Goal: Task Accomplishment & Management: Complete application form

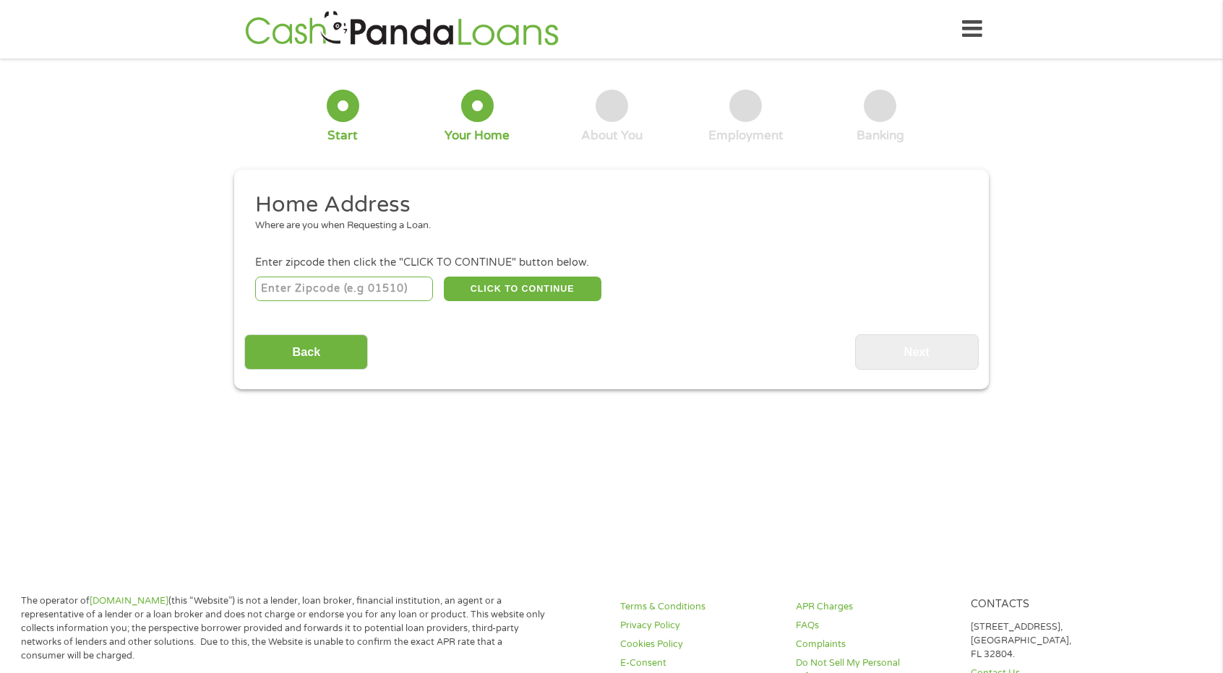
click at [387, 290] on input "number" at bounding box center [344, 289] width 178 height 25
type input "68102"
select select "[US_STATE]"
click at [462, 291] on button "CLICK TO CONTINUE" at bounding box center [523, 289] width 158 height 25
type input "68102"
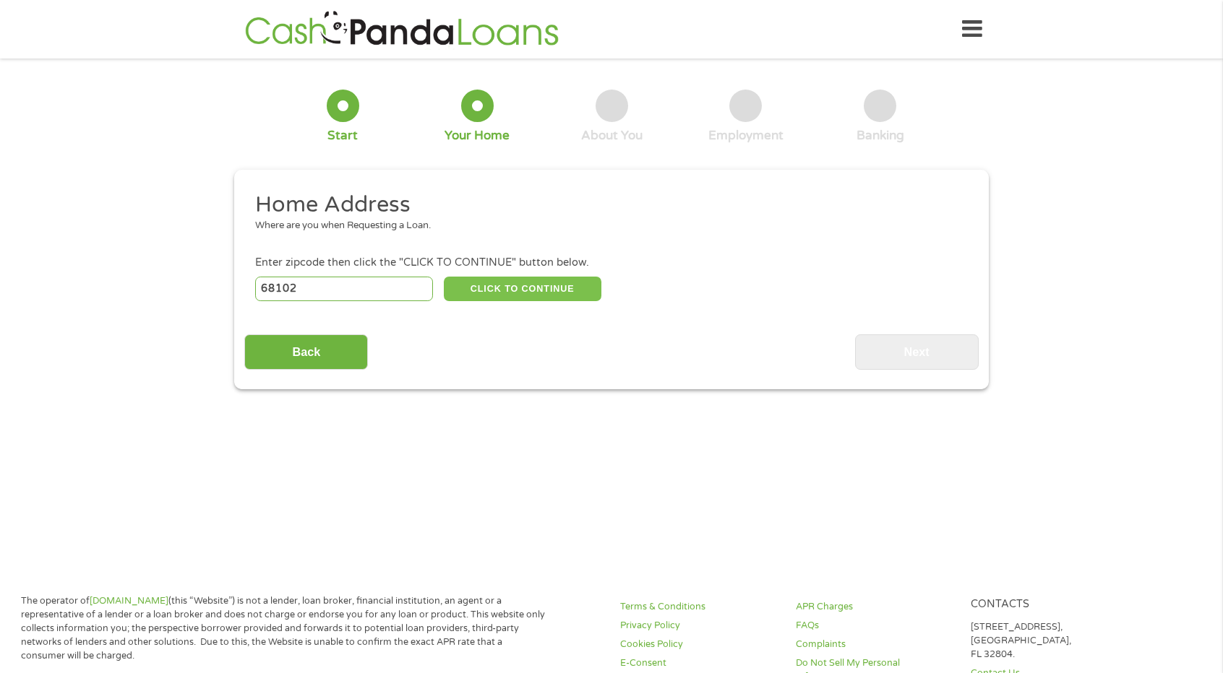
type input "[GEOGRAPHIC_DATA]"
select select "[US_STATE]"
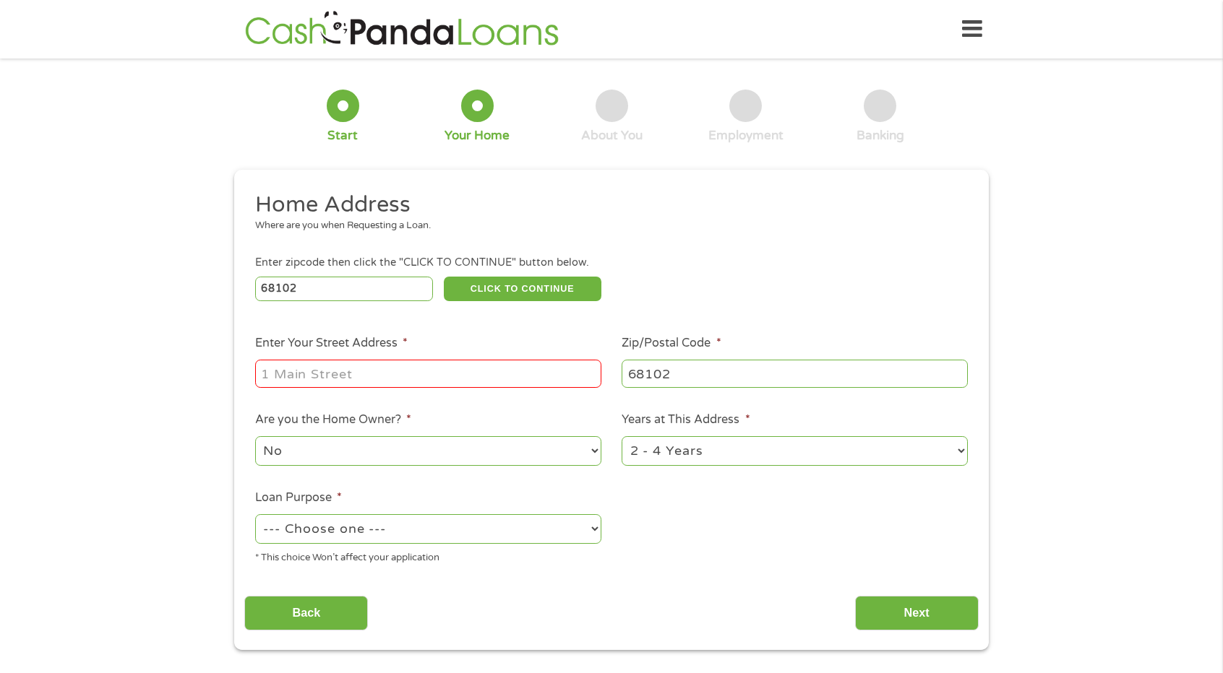
click at [412, 378] on input "Enter Your Street Address *" at bounding box center [428, 373] width 346 height 27
type input "[STREET_ADDRESS]"
click at [467, 521] on select "--- Choose one --- Pay Bills Debt Consolidation Home Improvement Major Purchase…" at bounding box center [428, 529] width 346 height 30
select select "shorttermcash"
click at [255, 515] on select "--- Choose one --- Pay Bills Debt Consolidation Home Improvement Major Purchase…" at bounding box center [428, 529] width 346 height 30
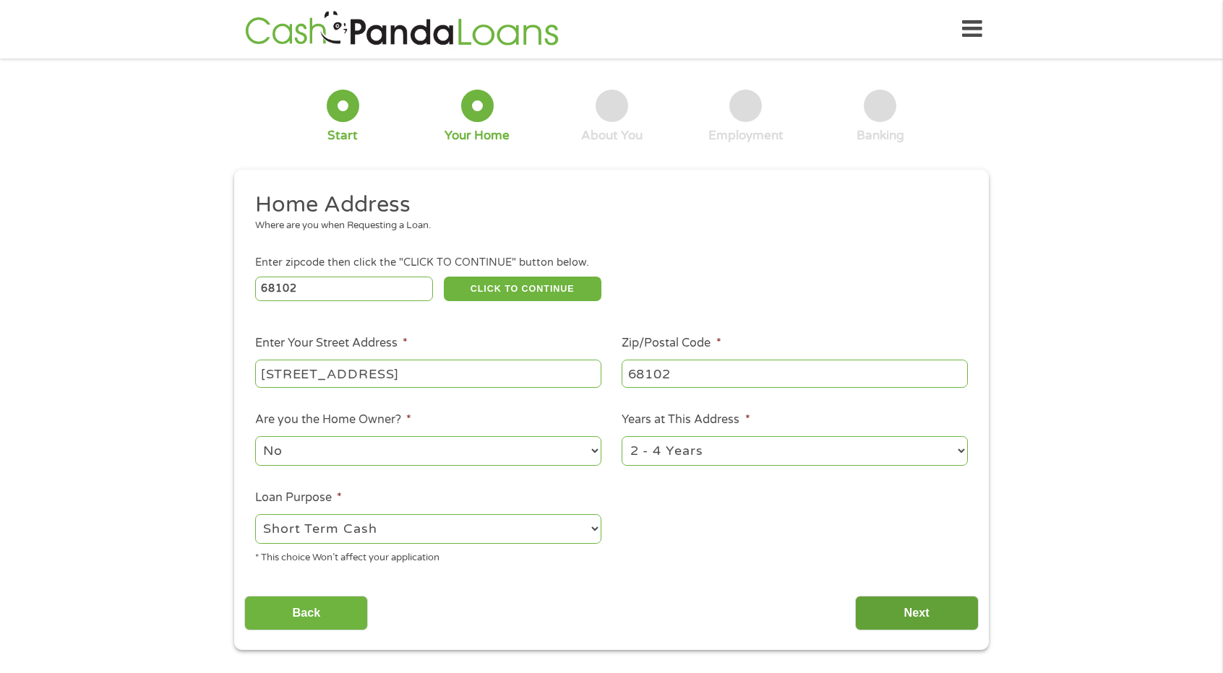
click at [932, 611] on input "Next" at bounding box center [917, 613] width 124 height 35
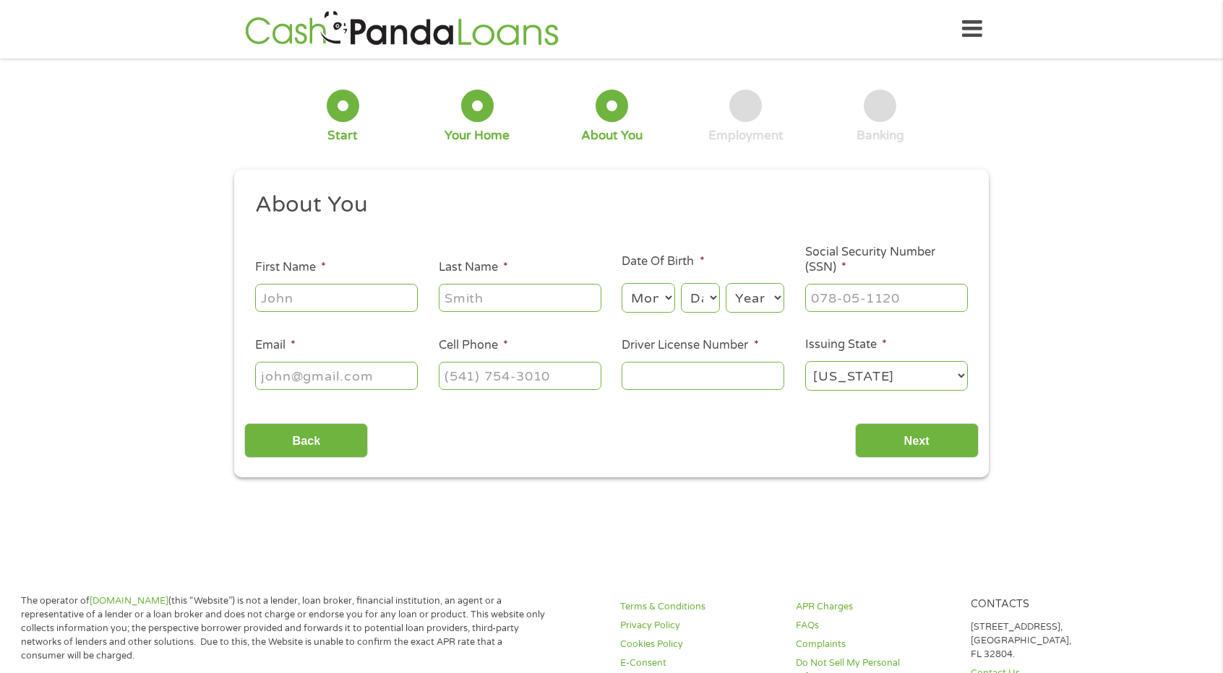
click at [323, 306] on input "First Name *" at bounding box center [336, 297] width 163 height 27
type input "[PERSON_NAME]"
type input "[EMAIL_ADDRESS][DOMAIN_NAME]"
type input "4027198552"
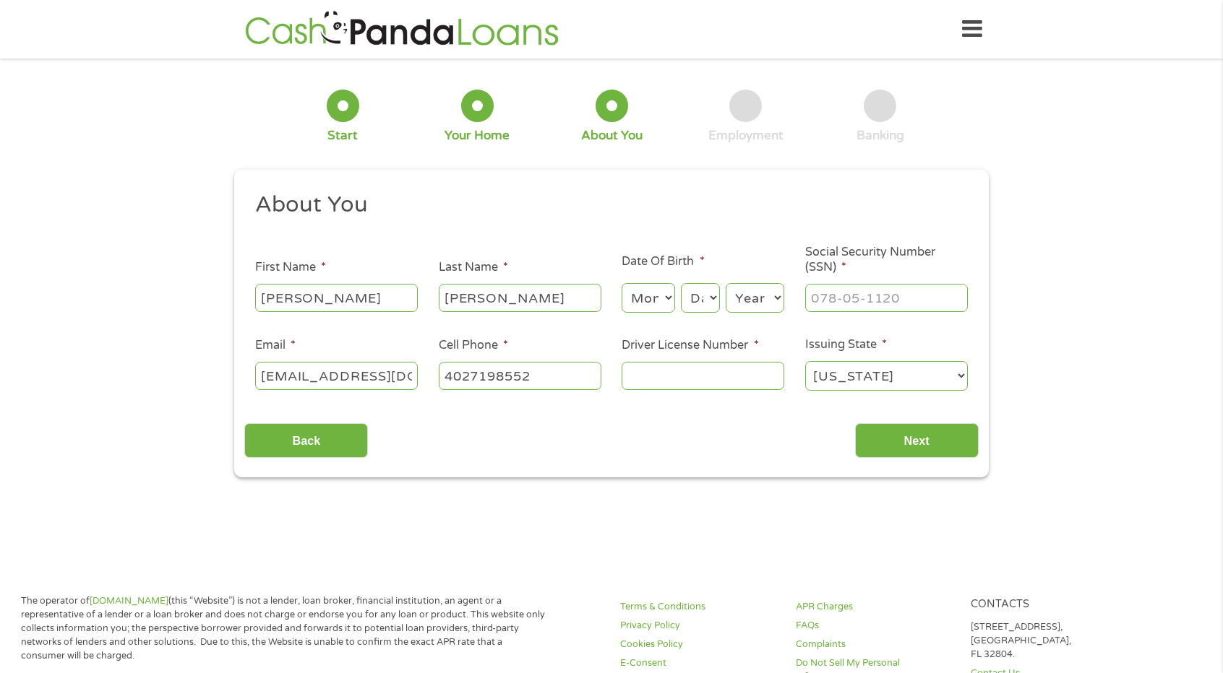
select select "[US_STATE]"
type input "[PHONE_NUMBER]"
click at [634, 301] on select "Month 1 2 3 4 5 6 7 8 9 10 11 12" at bounding box center [647, 298] width 53 height 30
select select "11"
click at [621, 284] on select "Month 1 2 3 4 5 6 7 8 9 10 11 12" at bounding box center [647, 298] width 53 height 30
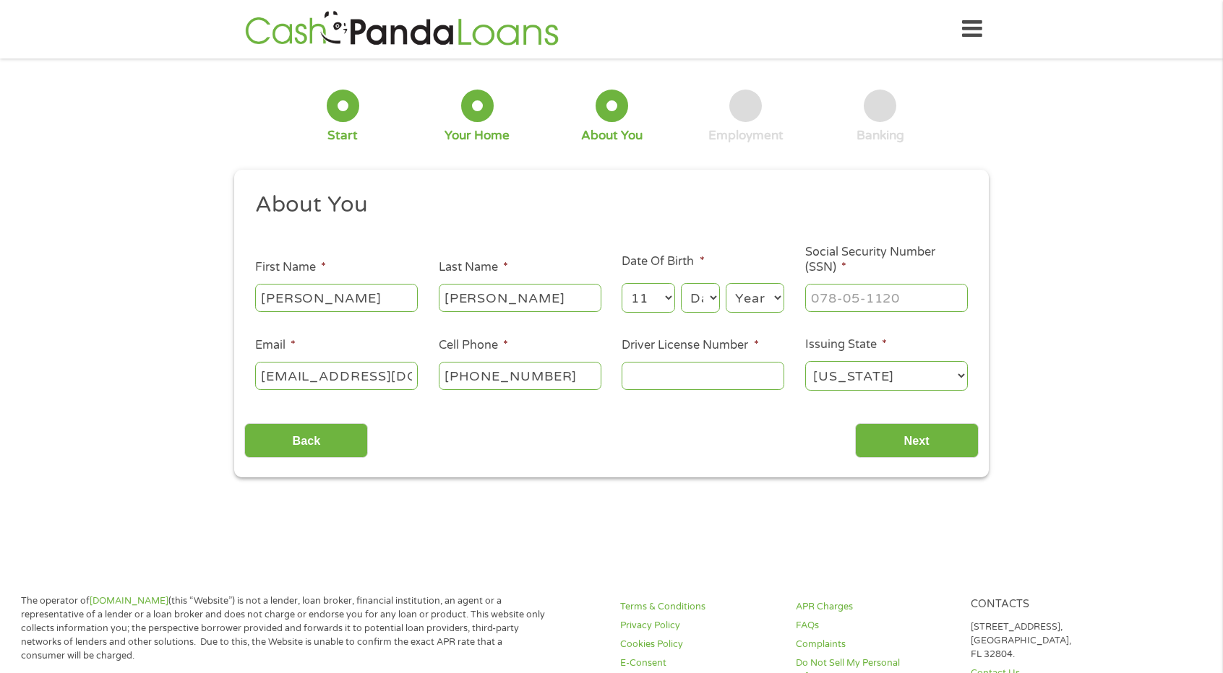
click at [704, 294] on select "Day 1 2 3 4 5 6 7 8 9 10 11 12 13 14 15 16 17 18 19 20 21 22 23 24 25 26 27 28 …" at bounding box center [700, 298] width 39 height 30
select select "16"
click at [681, 284] on select "Day 1 2 3 4 5 6 7 8 9 10 11 12 13 14 15 16 17 18 19 20 21 22 23 24 25 26 27 28 …" at bounding box center [700, 298] width 39 height 30
click at [756, 304] on select "Year [DATE] 2006 2005 2004 2003 2002 2001 2000 1999 1998 1997 1996 1995 1994 19…" at bounding box center [754, 298] width 59 height 30
select select "1992"
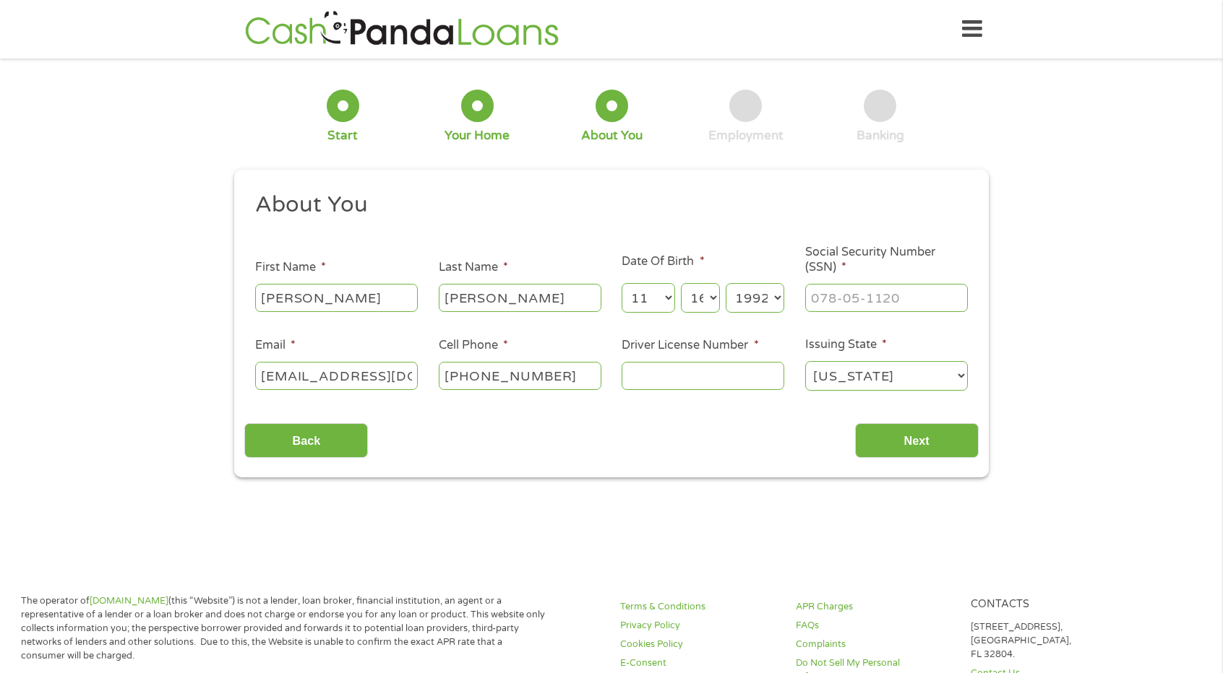
click at [725, 284] on select "Year [DATE] 2006 2005 2004 2003 2002 2001 2000 1999 1998 1997 1996 1995 1994 19…" at bounding box center [754, 298] width 59 height 30
click at [844, 296] on input "___-__-____" at bounding box center [886, 297] width 163 height 27
type input "507-31-2377"
click at [663, 379] on input "Driver License Number *" at bounding box center [702, 375] width 163 height 27
type input "H1336279"
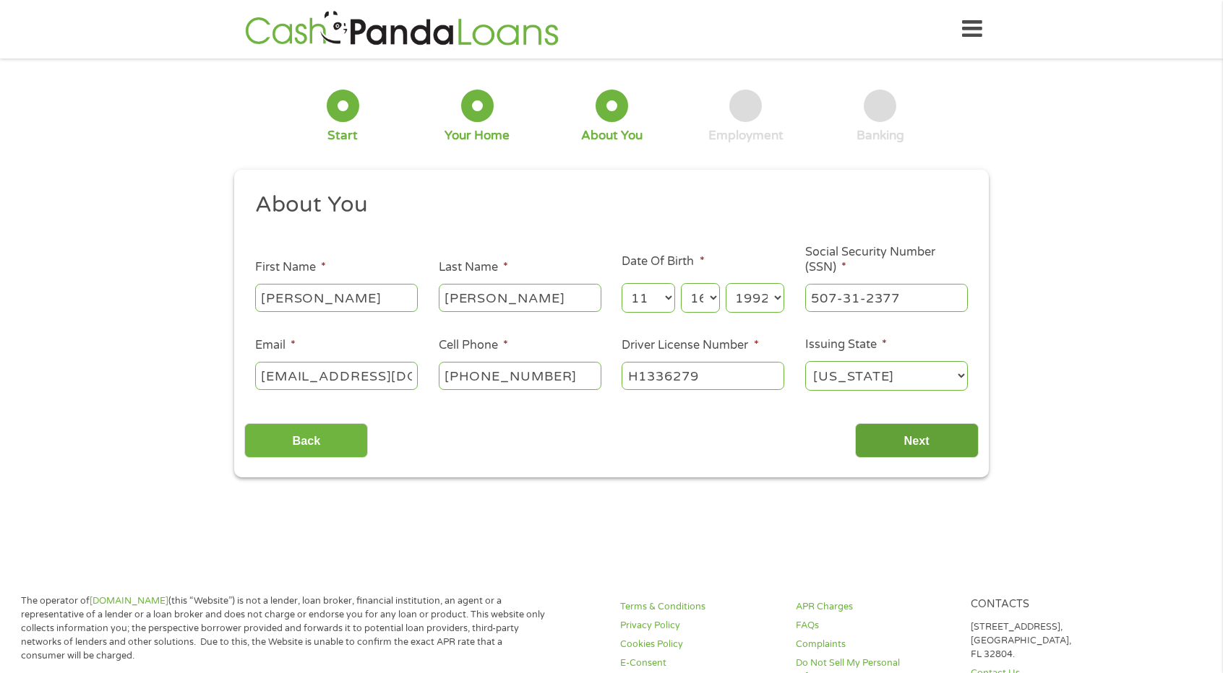
click at [907, 449] on input "Next" at bounding box center [917, 440] width 124 height 35
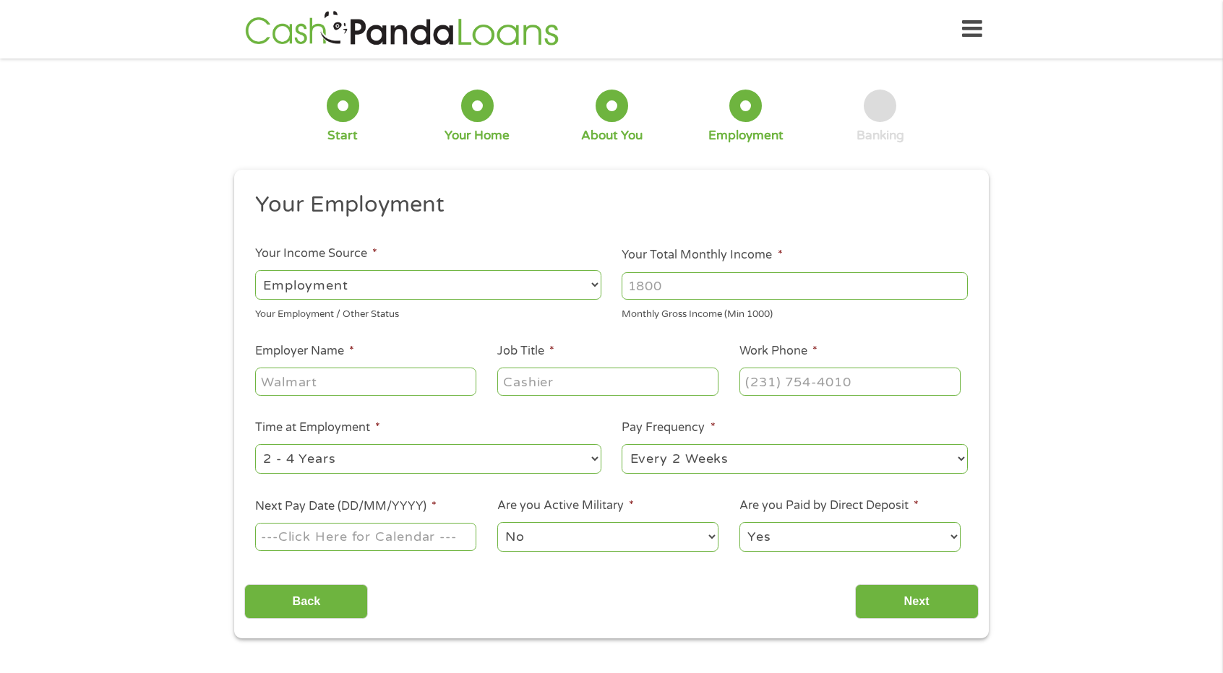
click at [668, 287] on input "Your Total Monthly Income *" at bounding box center [794, 285] width 346 height 27
type input "2800"
click at [293, 389] on input "Employer Name *" at bounding box center [365, 381] width 221 height 27
type input "Lucky Eleven LLC"
type input "Chef"
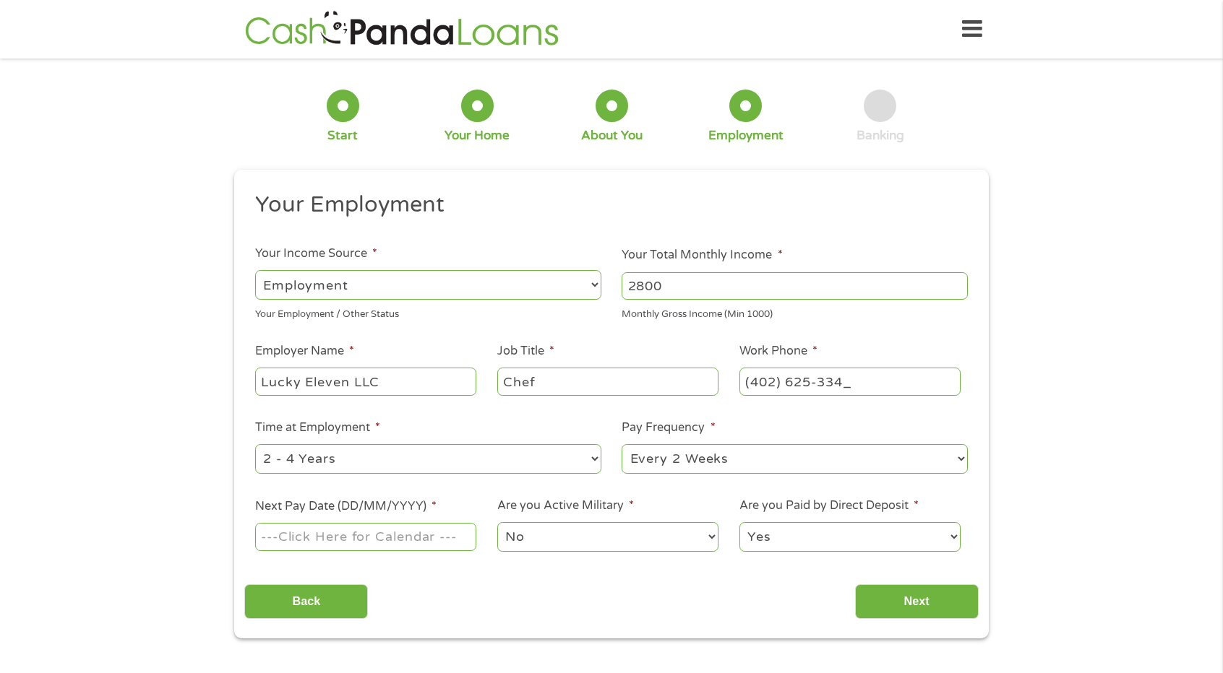
type input "[PHONE_NUMBER]"
click at [357, 533] on input "Next Pay Date (DD/MM/YYYY) *" at bounding box center [365, 536] width 221 height 27
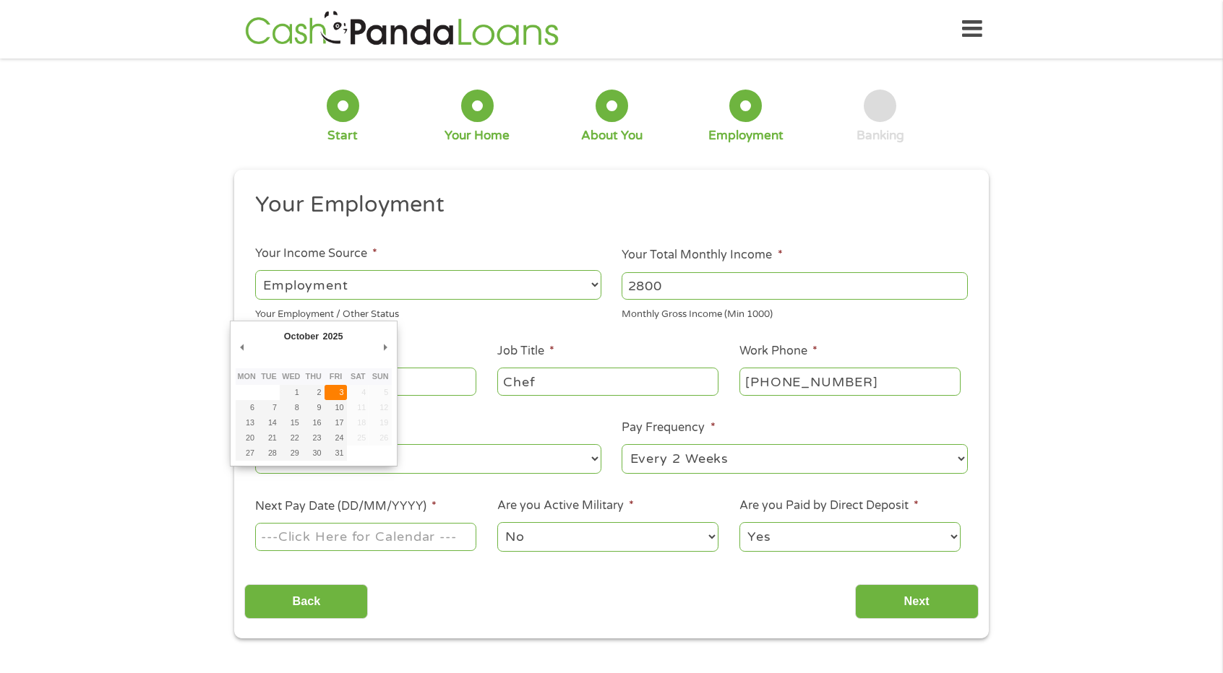
type input "[DATE]"
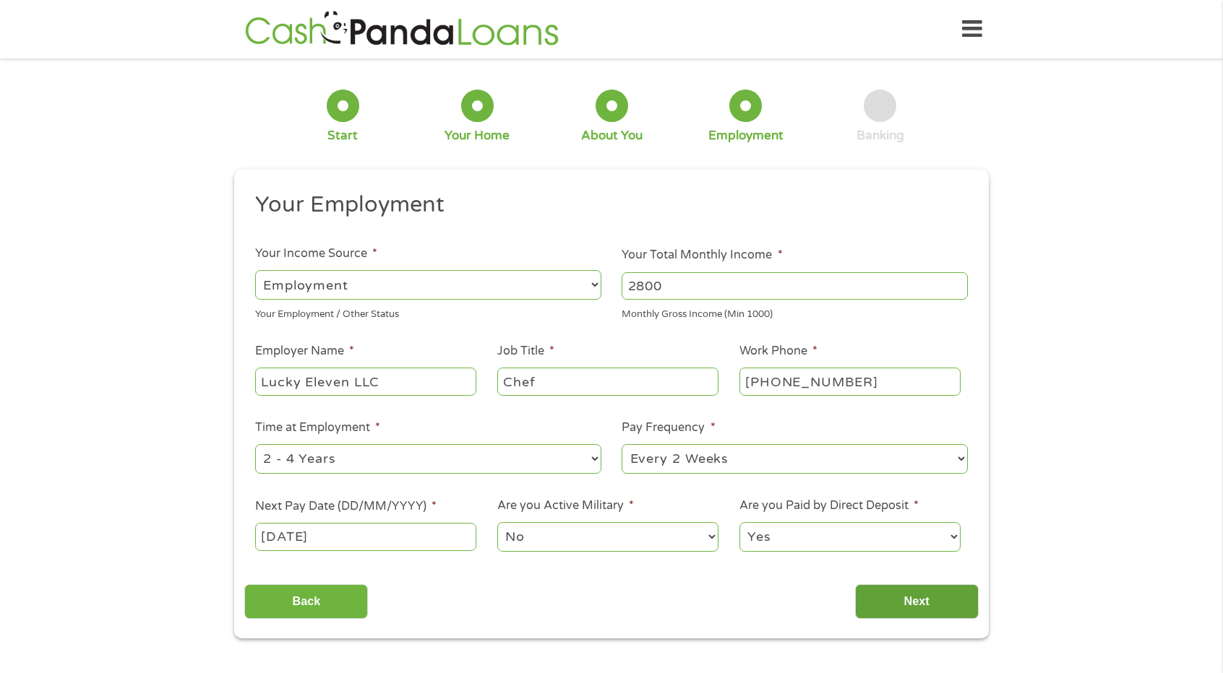
click at [916, 602] on input "Next" at bounding box center [917, 602] width 124 height 35
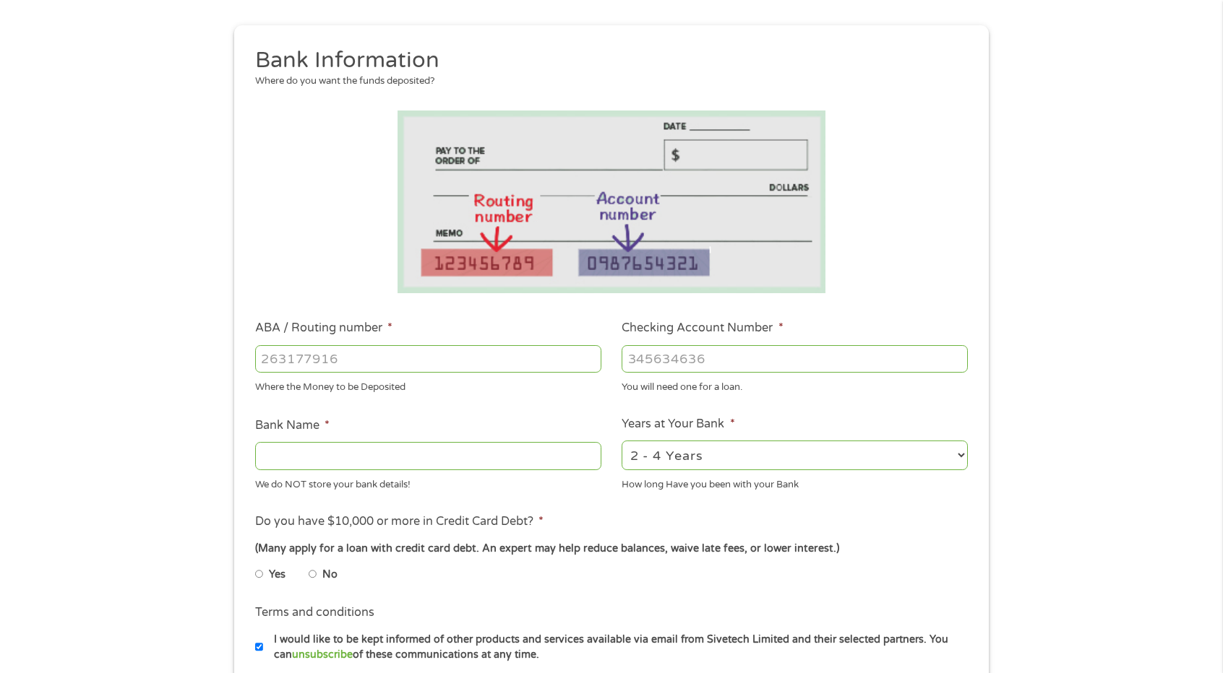
scroll to position [217, 0]
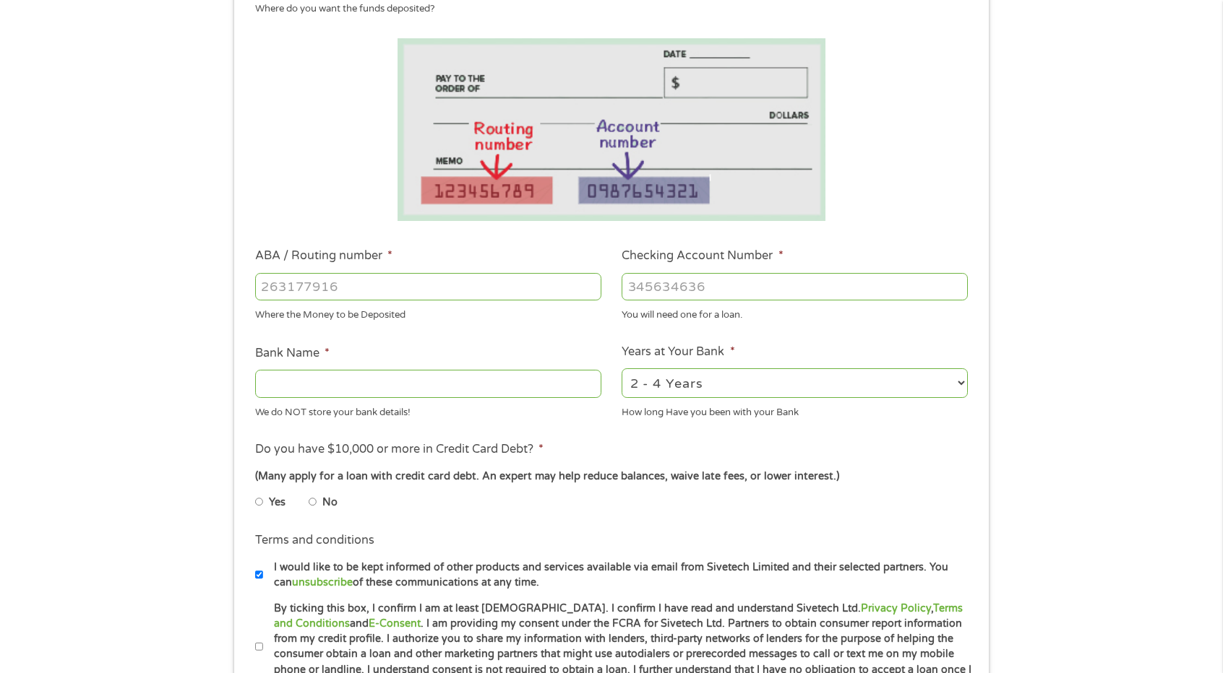
click at [399, 291] on input "ABA / Routing number *" at bounding box center [428, 286] width 346 height 27
type input "104913912"
type input "PINNACLE BANK"
type input "104913912"
type input "7203576977"
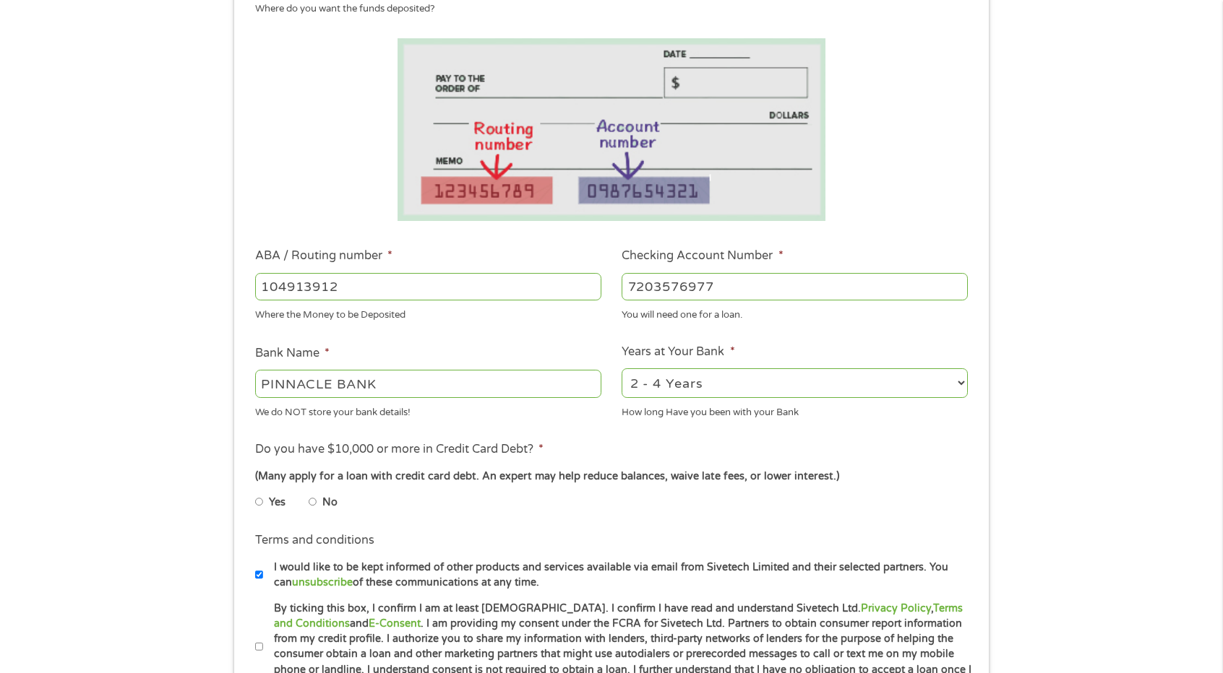
click at [673, 392] on select "2 - 4 Years 6 - 12 Months 1 - 2 Years Over 4 Years" at bounding box center [794, 384] width 346 height 30
select select "60months"
click at [621, 369] on select "2 - 4 Years 6 - 12 Months 1 - 2 Years Over 4 Years" at bounding box center [794, 384] width 346 height 30
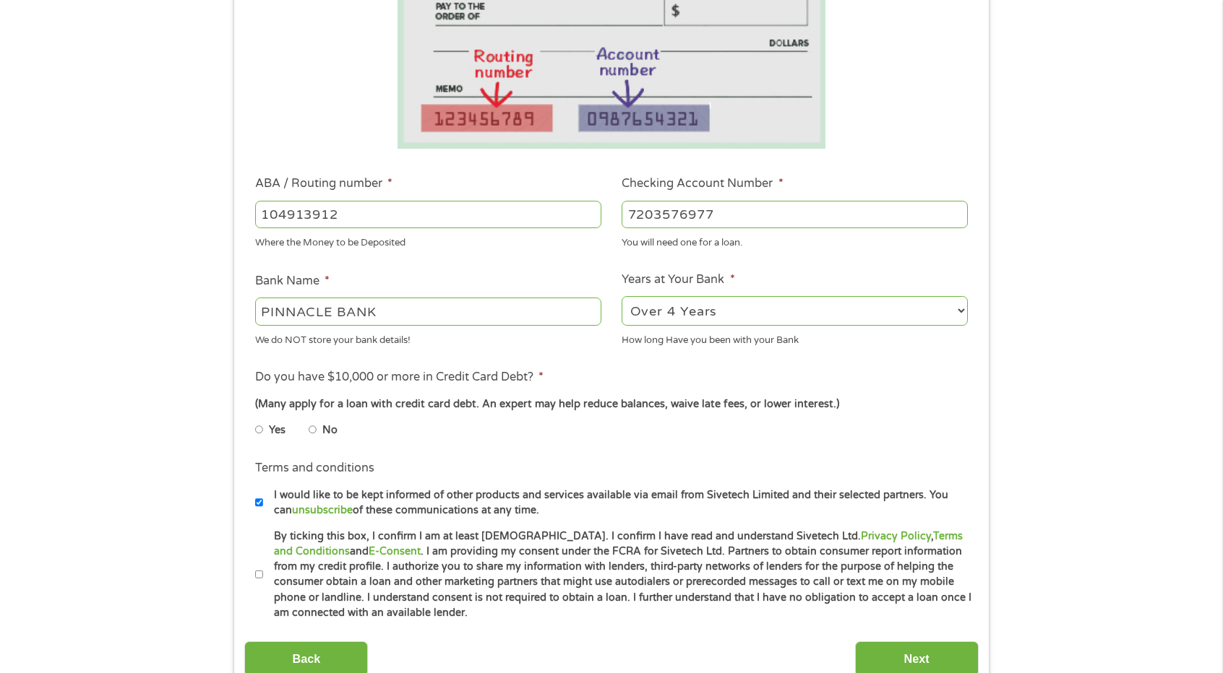
scroll to position [361, 0]
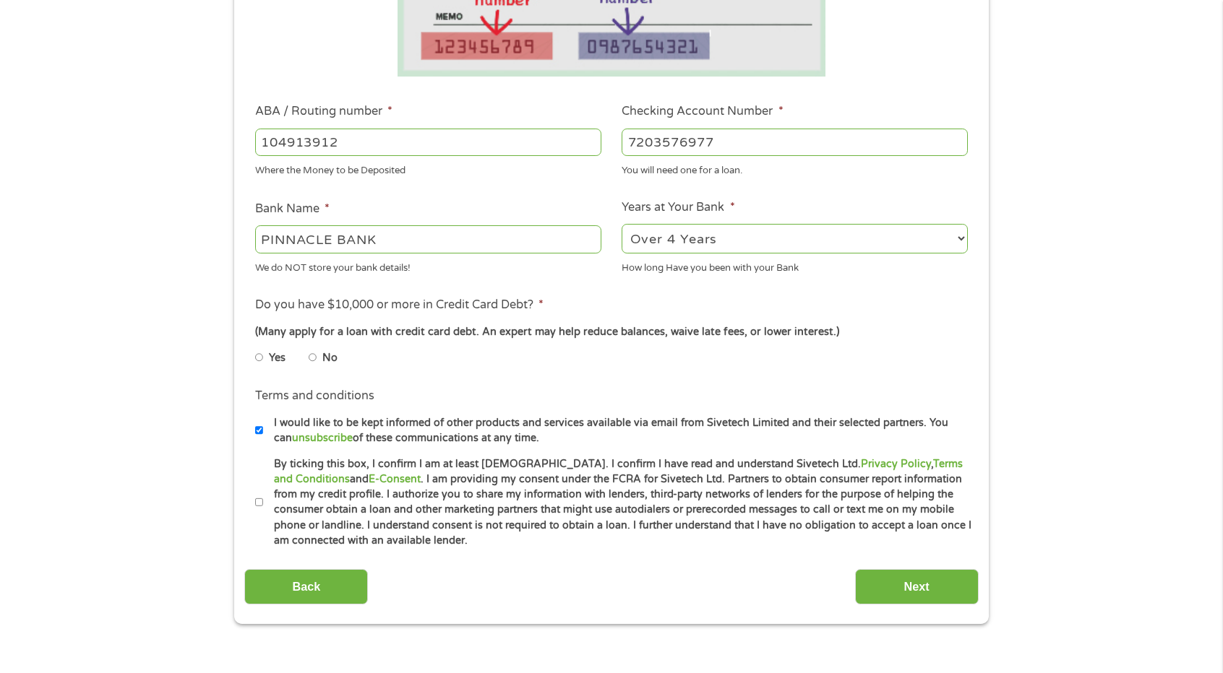
click at [308, 359] on li "Yes" at bounding box center [281, 358] width 53 height 28
click at [313, 359] on input "No" at bounding box center [313, 357] width 9 height 23
radio input "true"
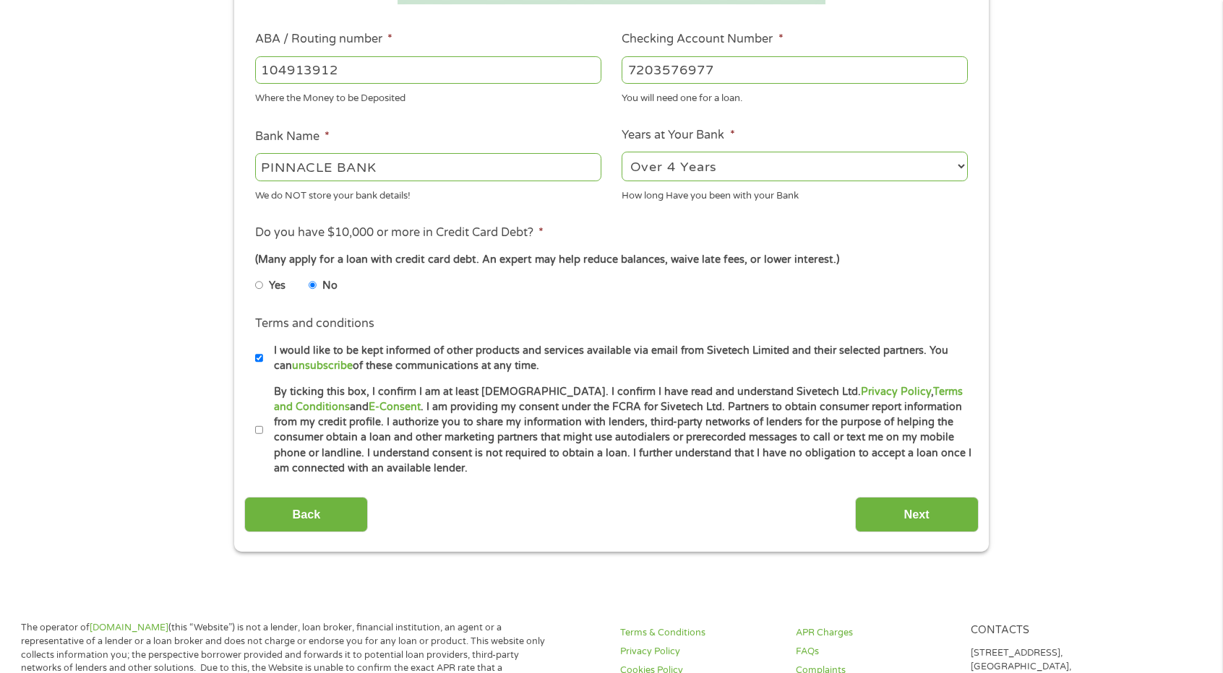
click at [260, 358] on input "I would like to be kept informed of other products and services available via e…" at bounding box center [259, 358] width 9 height 23
checkbox input "false"
click at [265, 436] on label "By ticking this box, I confirm I am at least [DEMOGRAPHIC_DATA]. I confirm I ha…" at bounding box center [617, 430] width 709 height 92
click at [264, 436] on input "By ticking this box, I confirm I am at least [DEMOGRAPHIC_DATA]. I confirm I ha…" at bounding box center [259, 430] width 9 height 23
checkbox input "true"
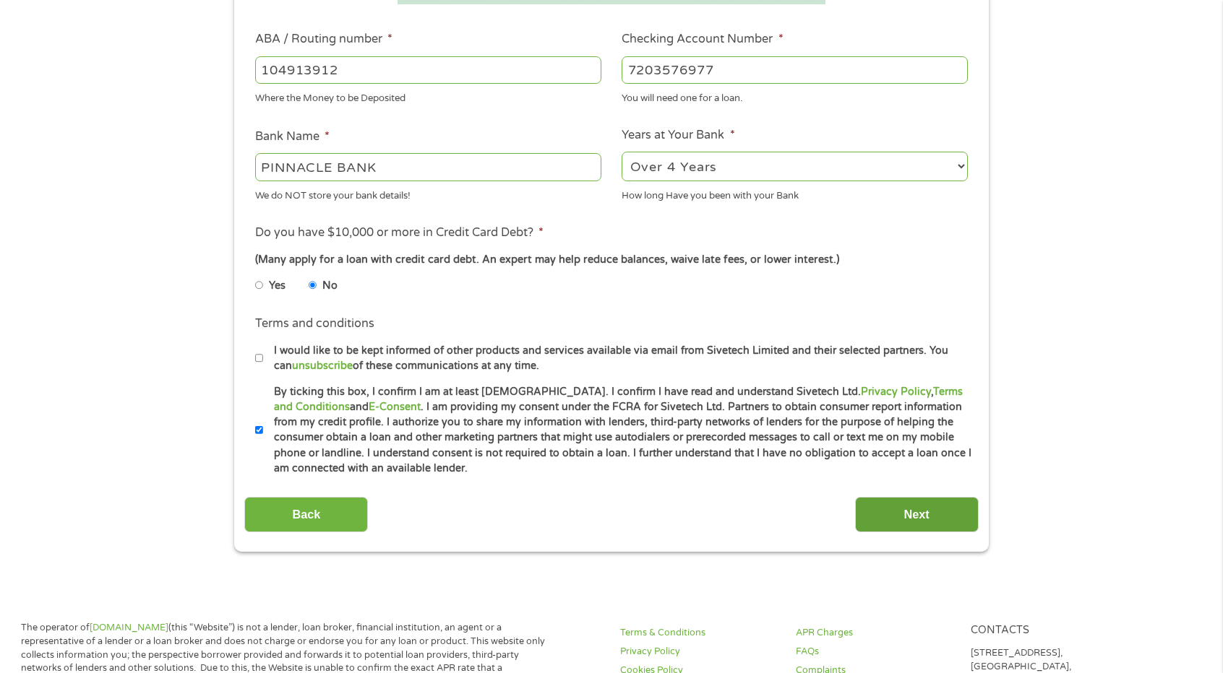
click at [913, 514] on input "Next" at bounding box center [917, 514] width 124 height 35
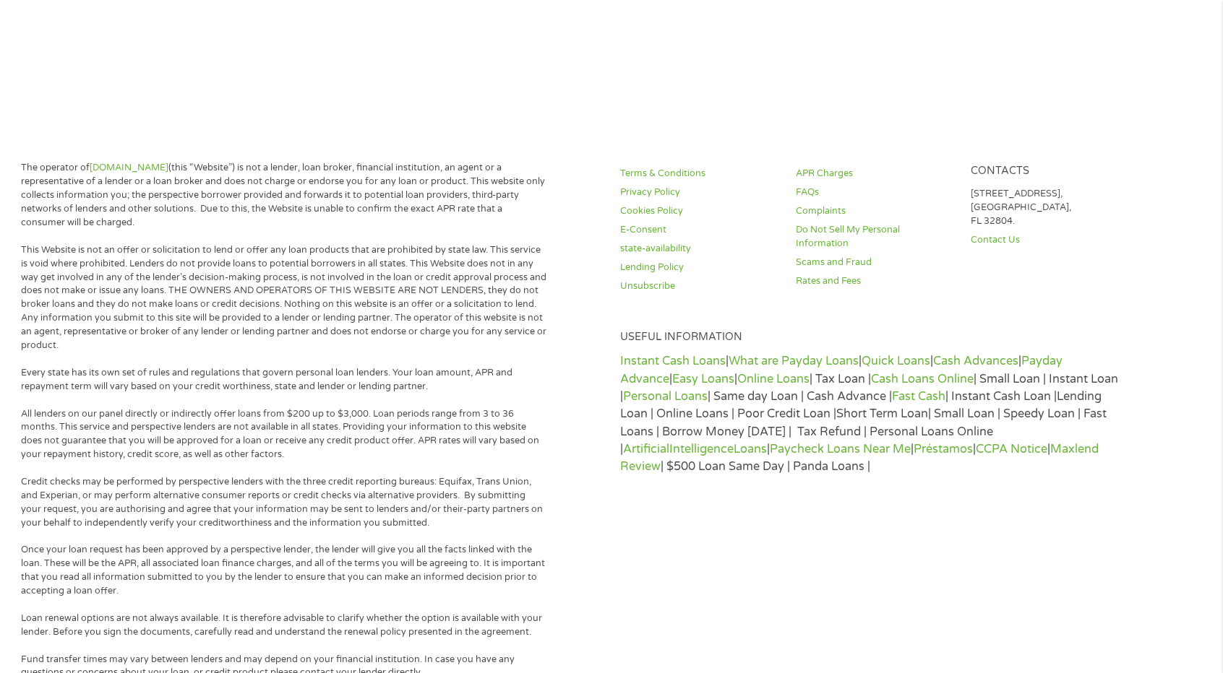
scroll to position [0, 0]
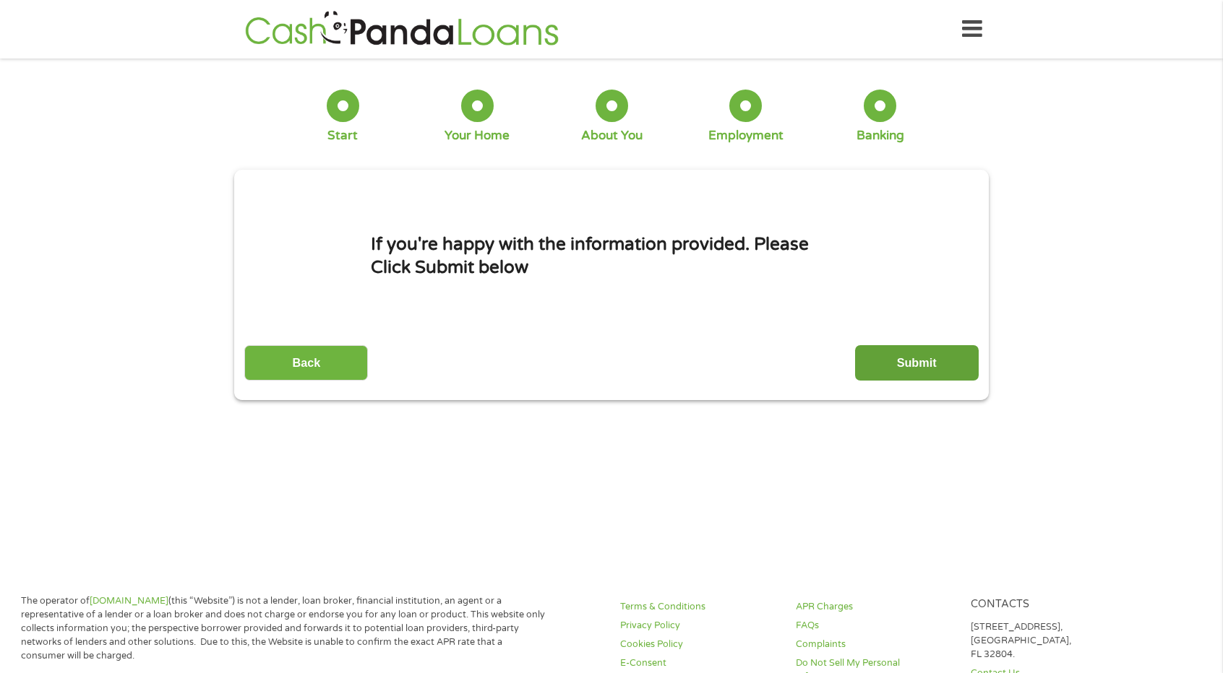
click at [895, 365] on input "Submit" at bounding box center [917, 362] width 124 height 35
